Goal: Navigation & Orientation: Find specific page/section

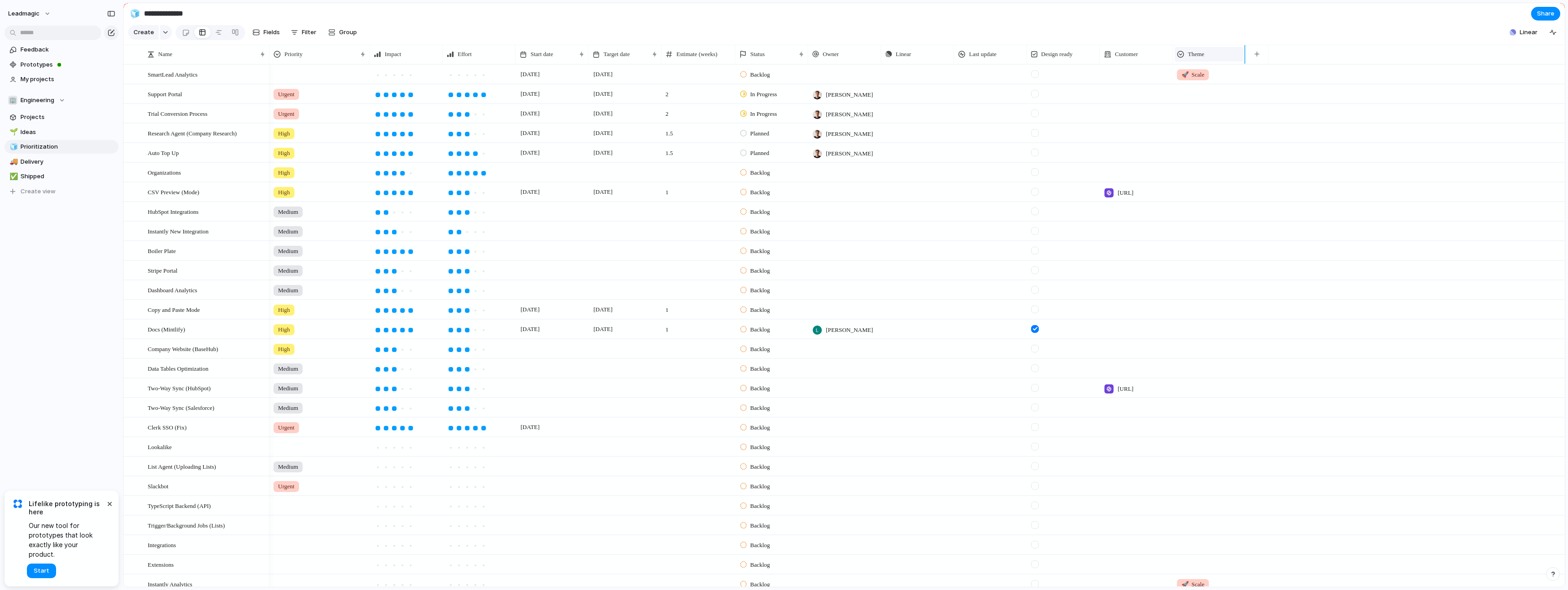
click at [1204, 59] on span "Theme" at bounding box center [1195, 54] width 16 height 9
click at [1164, 31] on div "Modify Hide Sort ascending Sort descending" at bounding box center [784, 295] width 1568 height 590
click at [1137, 59] on span "Customer" at bounding box center [1127, 54] width 23 height 9
click at [1137, 61] on div "Modify Hide Sort ascending Sort descending" at bounding box center [784, 295] width 1568 height 590
click at [158, 59] on div "Name" at bounding box center [202, 54] width 110 height 9
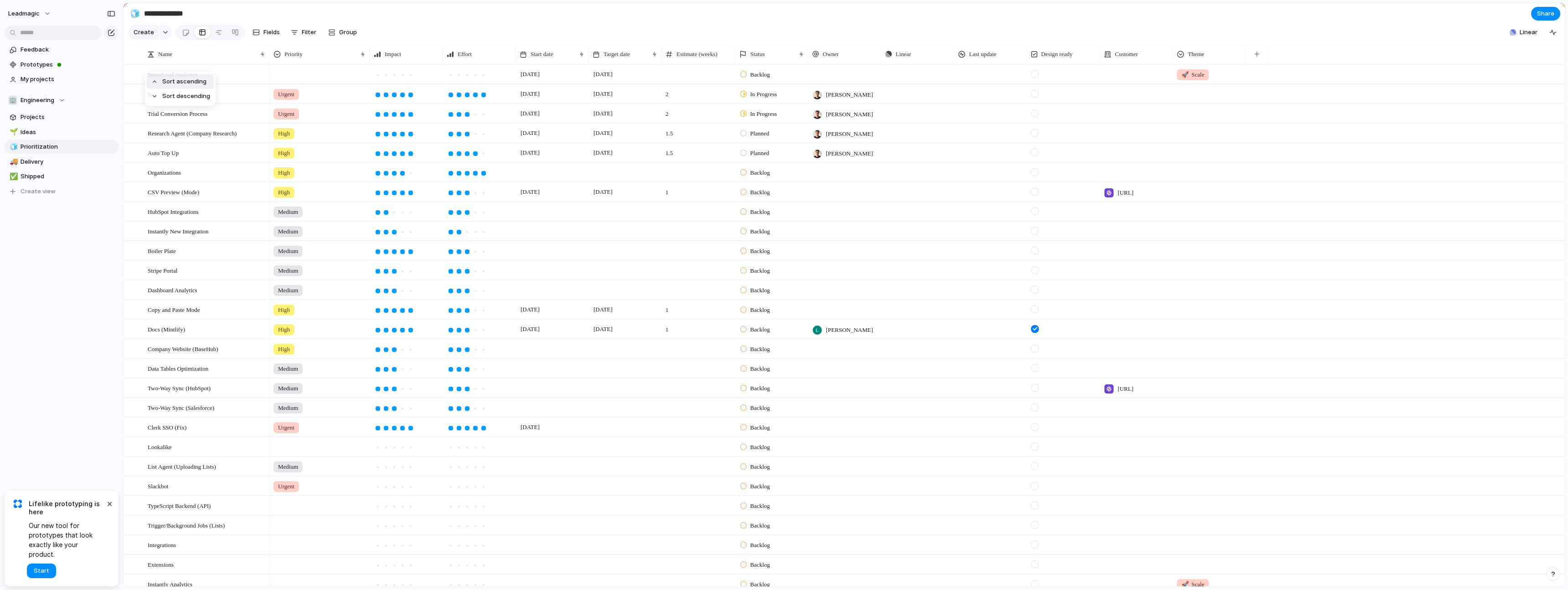
click at [180, 60] on div "Sort ascending Sort descending" at bounding box center [784, 295] width 1568 height 590
click at [211, 30] on link at bounding box center [219, 32] width 16 height 15
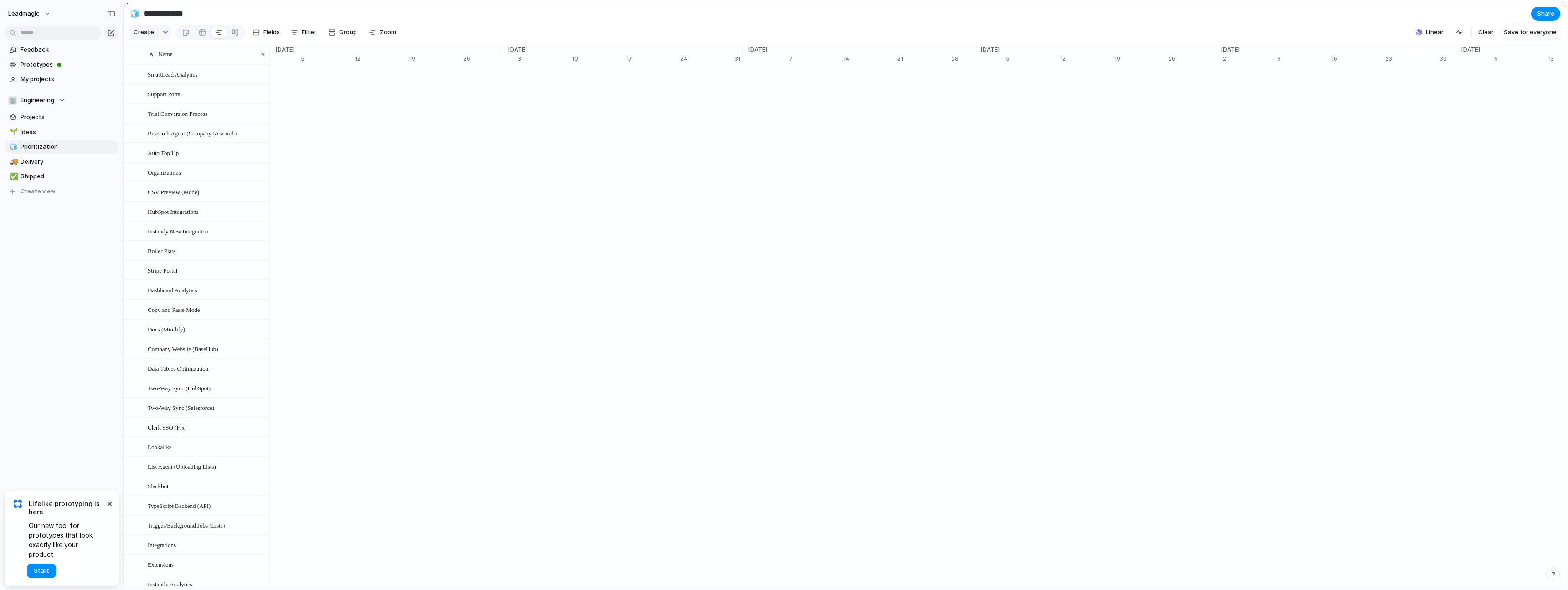
scroll to position [0, 8034]
click at [200, 34] on div at bounding box center [202, 32] width 7 height 15
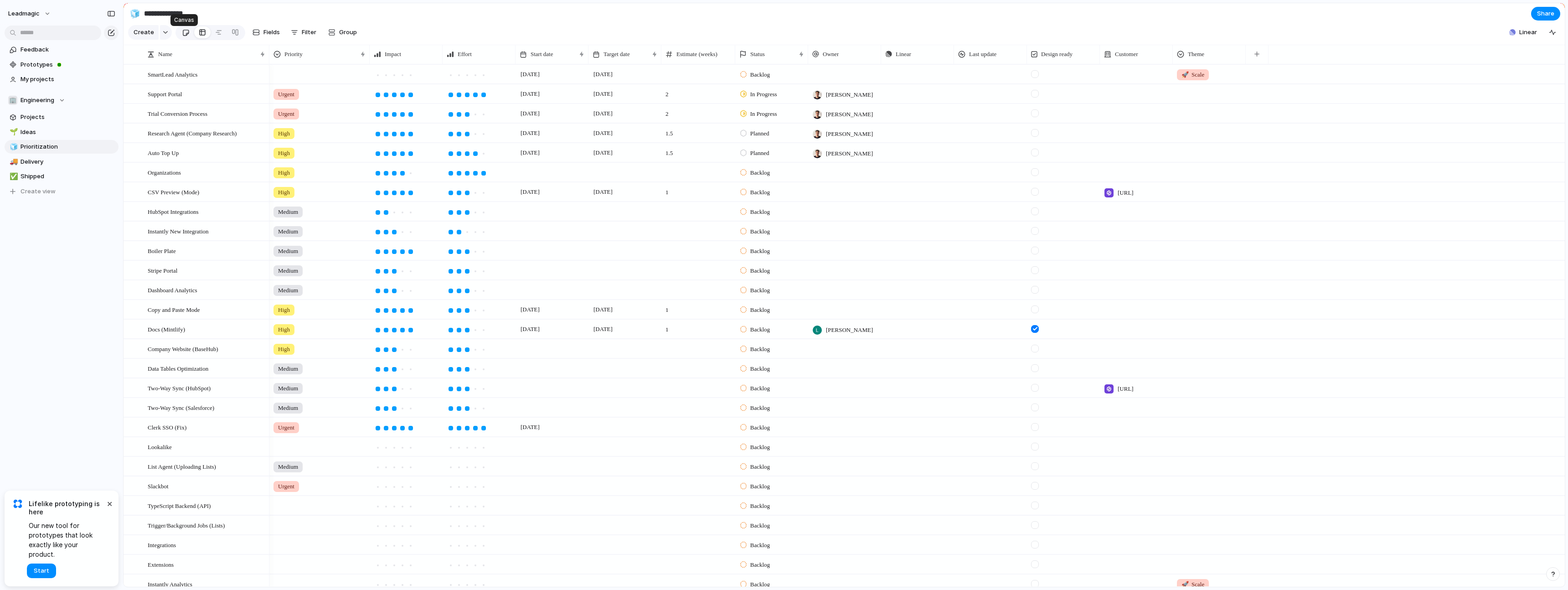
click at [177, 35] on link at bounding box center [186, 32] width 17 height 15
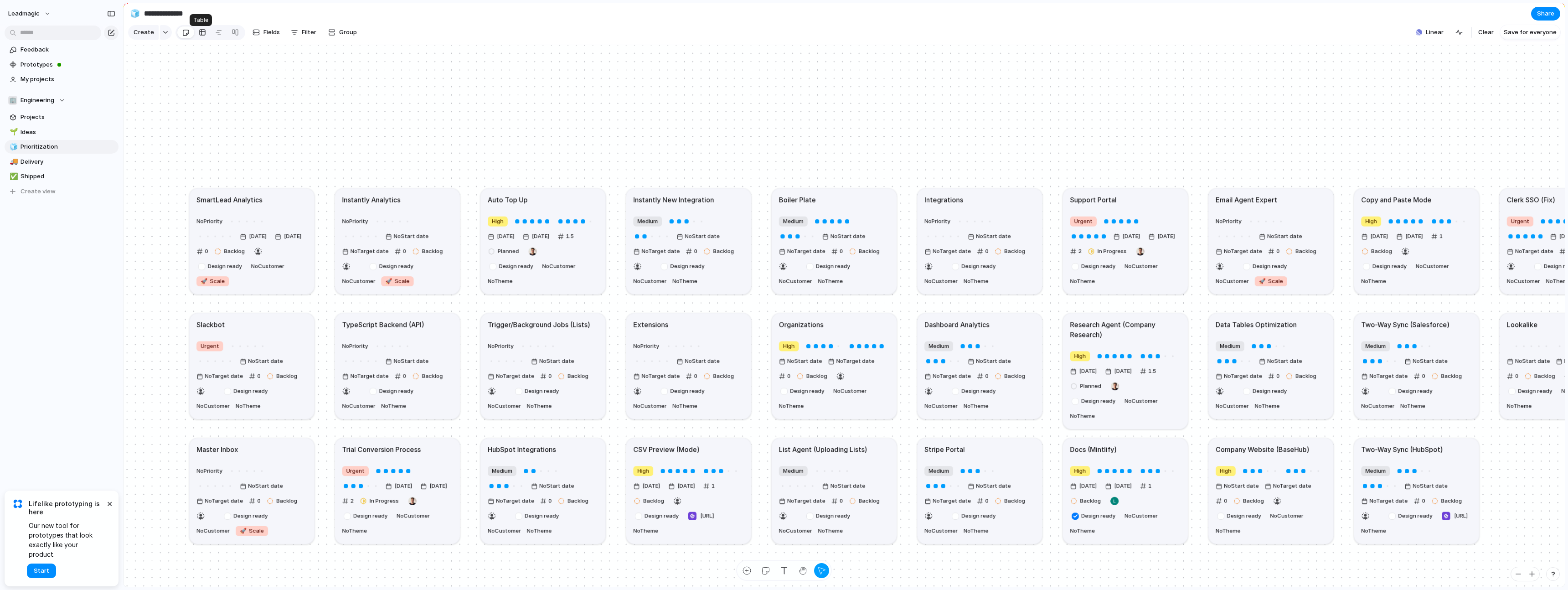
click at [195, 35] on link at bounding box center [202, 32] width 16 height 15
